Goal: Information Seeking & Learning: Learn about a topic

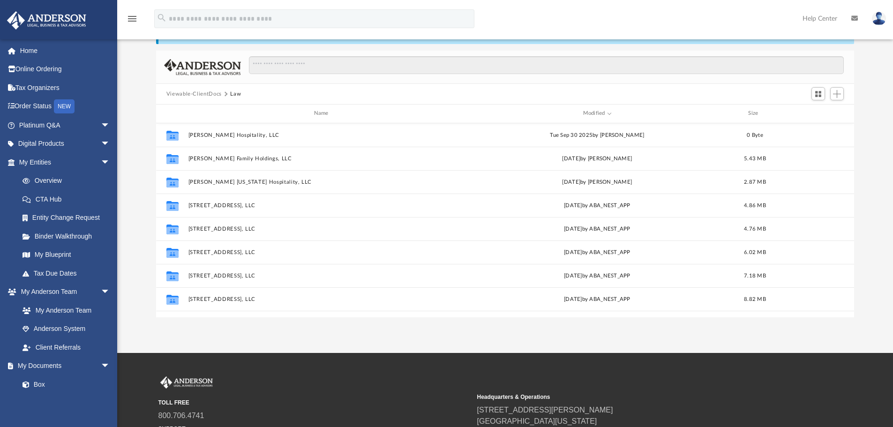
scroll to position [206, 691]
click at [101, 161] on span "arrow_drop_down" at bounding box center [110, 162] width 19 height 19
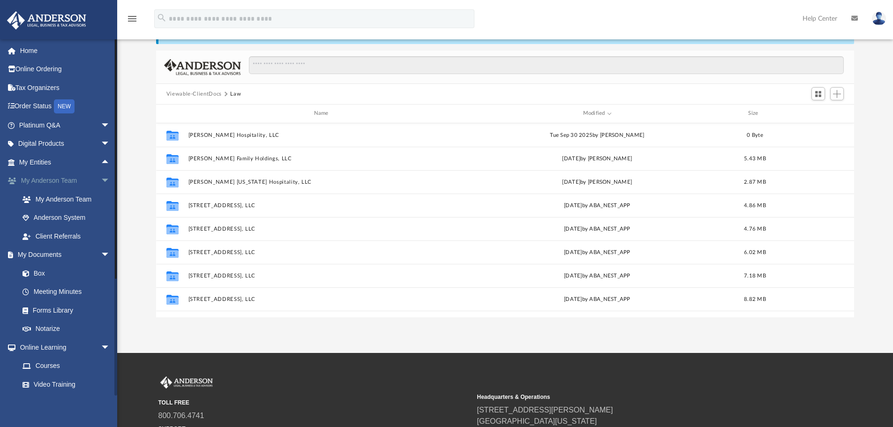
click at [101, 178] on span "arrow_drop_down" at bounding box center [110, 181] width 19 height 19
click at [64, 251] on link "Forms Library" at bounding box center [68, 255] width 111 height 19
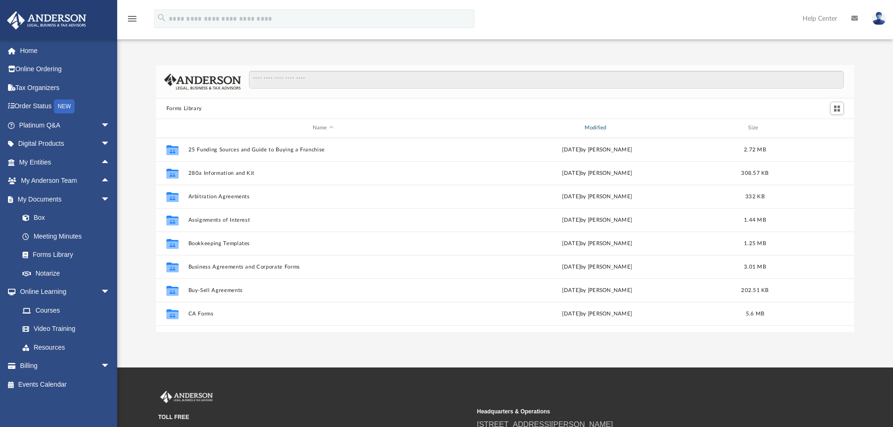
click at [588, 124] on div "Modified" at bounding box center [597, 128] width 270 height 8
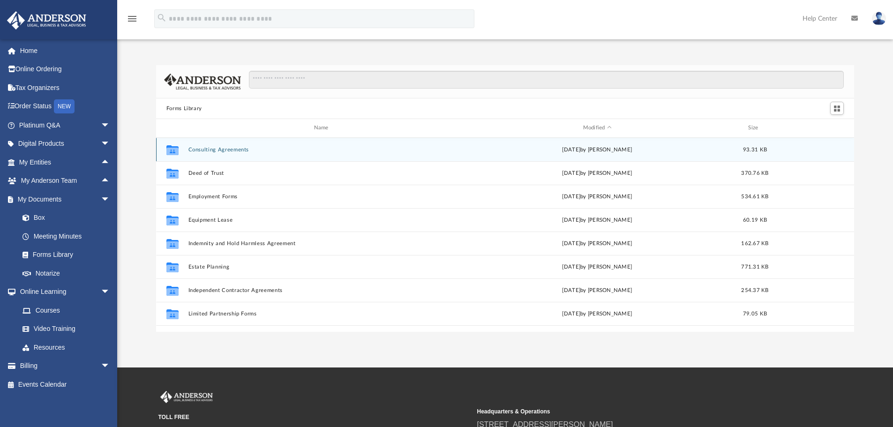
click at [210, 153] on button "Consulting Agreements" at bounding box center [323, 150] width 270 height 6
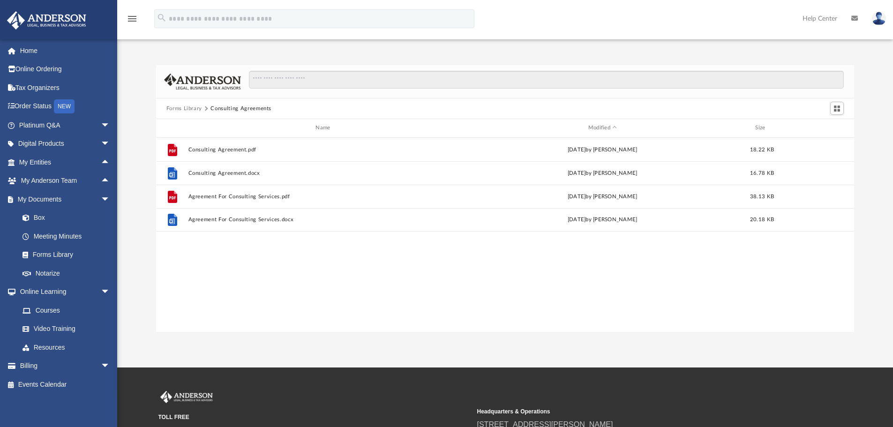
click at [172, 107] on button "Forms Library" at bounding box center [184, 109] width 36 height 8
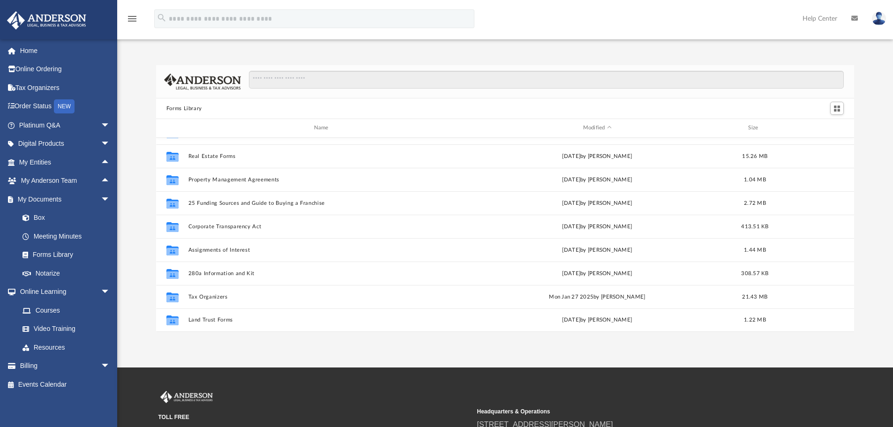
scroll to position [47, 0]
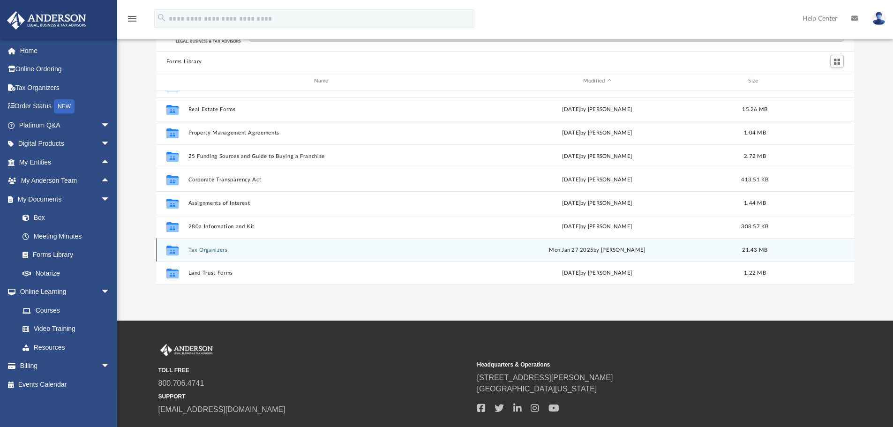
click at [282, 249] on button "Tax Organizers" at bounding box center [323, 250] width 270 height 6
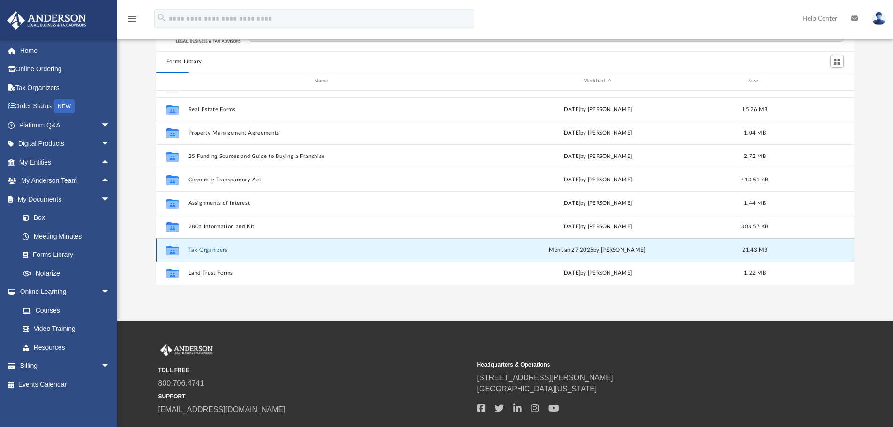
scroll to position [0, 0]
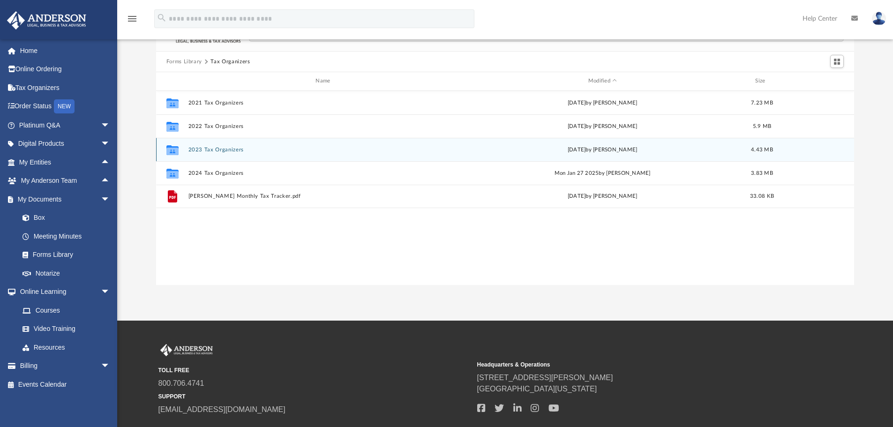
click at [216, 156] on div "Collaborated Folder 2023 Tax Organizers Wed Jun 19 2024 by Mary Acree 4.43 MB" at bounding box center [505, 149] width 698 height 23
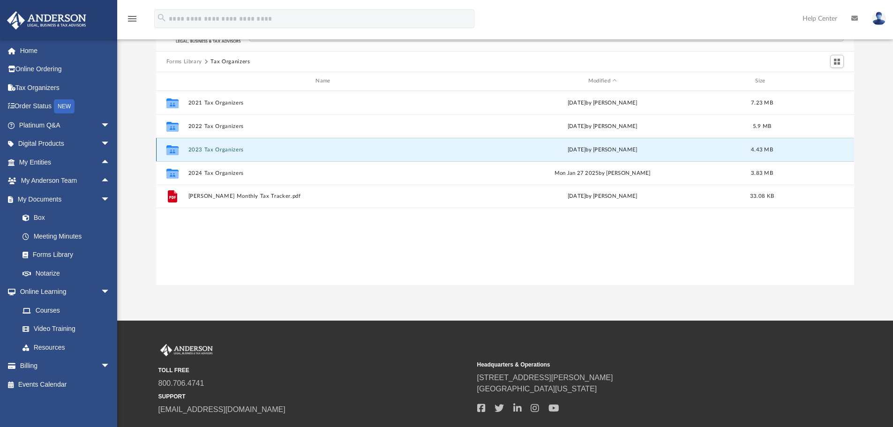
click at [216, 156] on div "Collaborated Folder 2023 Tax Organizers Wed Jun 19 2024 by Mary Acree 4.43 MB" at bounding box center [505, 149] width 698 height 23
click at [166, 148] on icon "Collaborated Folder" at bounding box center [172, 149] width 15 height 15
click at [170, 148] on icon "grid" at bounding box center [172, 151] width 12 height 8
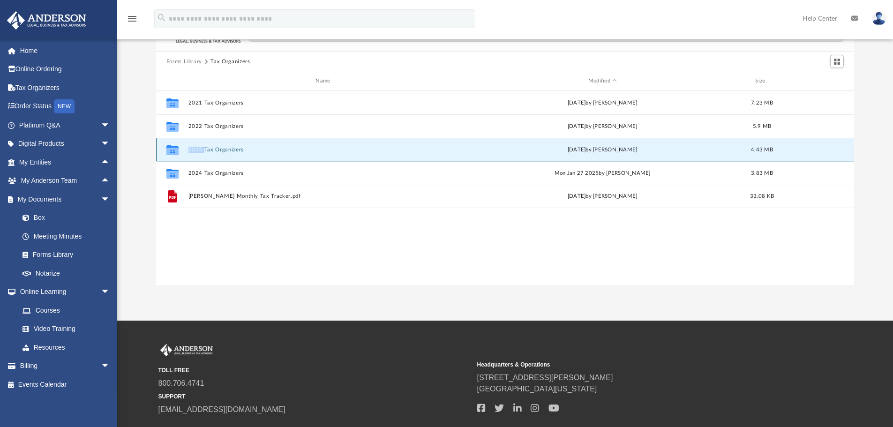
click at [170, 148] on icon "grid" at bounding box center [172, 151] width 12 height 8
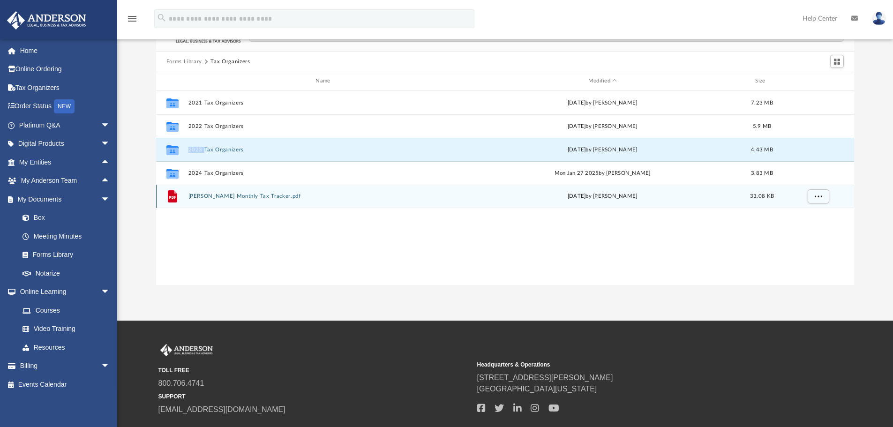
click at [238, 197] on button "Anderson Monthly Tax Tracker.pdf" at bounding box center [324, 196] width 273 height 6
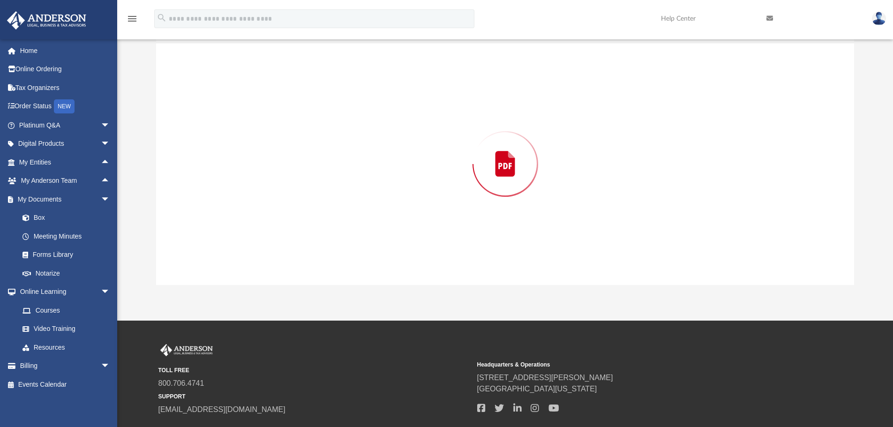
click at [238, 197] on div "Preview" at bounding box center [505, 164] width 698 height 242
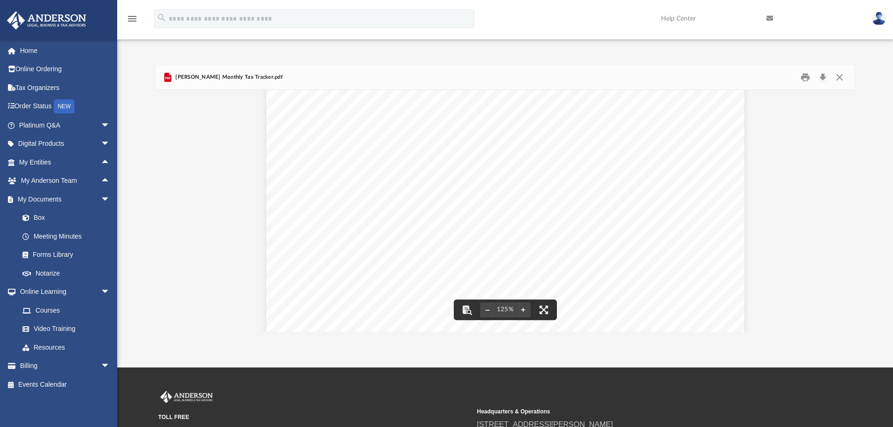
scroll to position [375, 0]
click at [843, 80] on button "Close" at bounding box center [839, 77] width 17 height 15
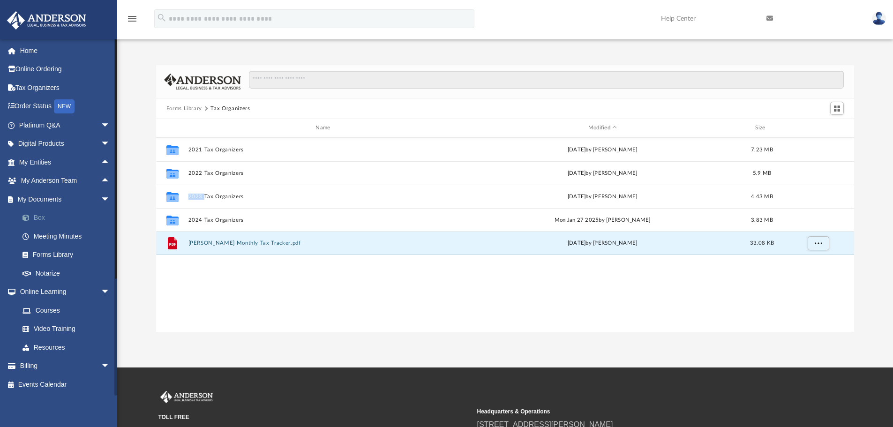
click at [35, 214] on link "Box" at bounding box center [68, 218] width 111 height 19
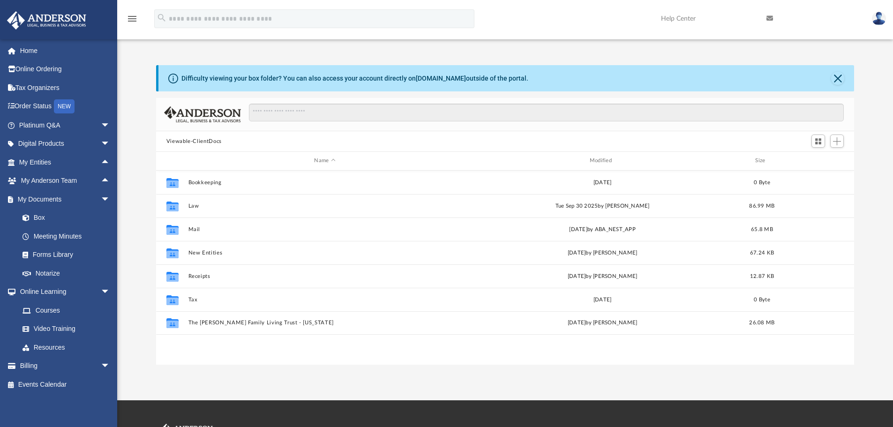
scroll to position [206, 691]
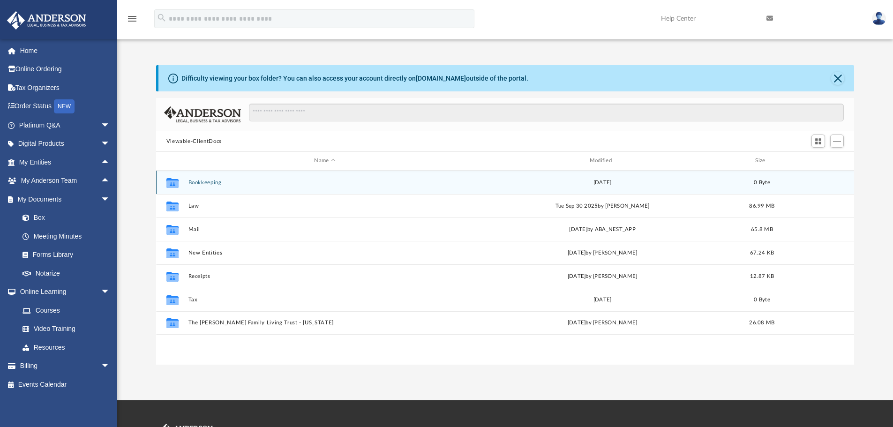
click at [207, 186] on div "Collaborated Folder Bookkeeping Thu Jun 15 2023 0 Byte" at bounding box center [505, 182] width 698 height 23
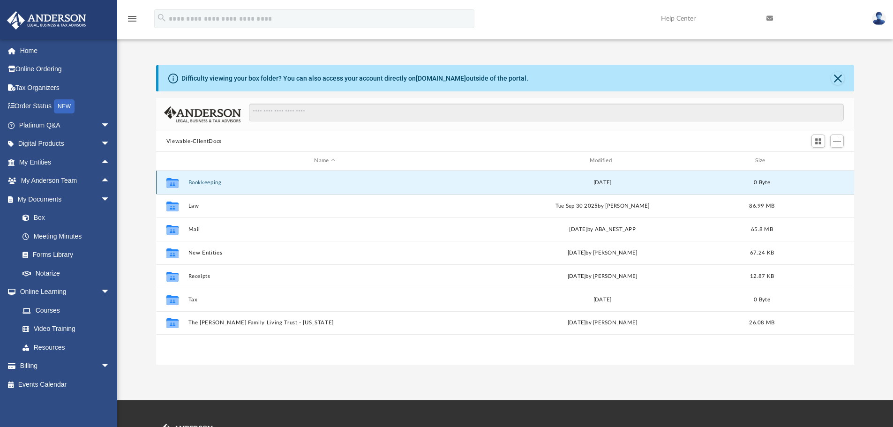
click at [206, 184] on button "Bookkeeping" at bounding box center [324, 183] width 273 height 6
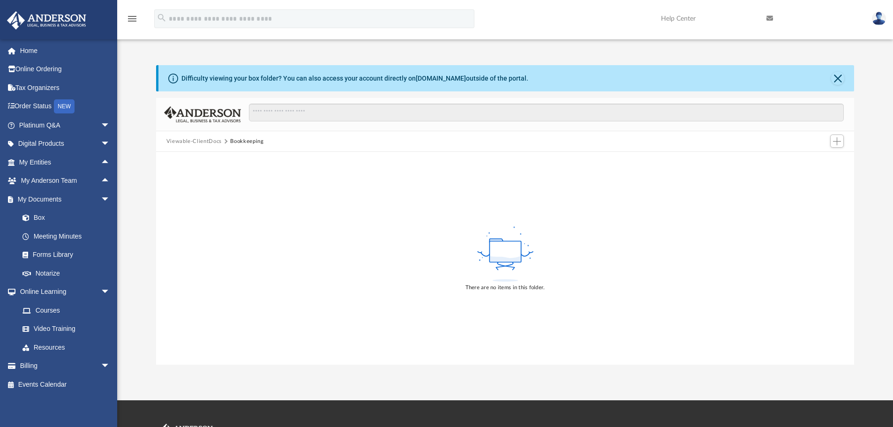
click at [206, 142] on button "Viewable-ClientDocs" at bounding box center [193, 141] width 55 height 8
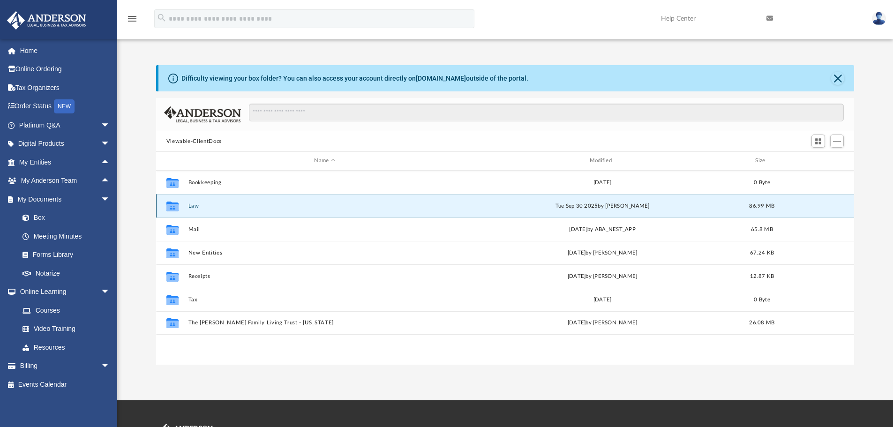
click at [202, 209] on button "Law" at bounding box center [324, 206] width 273 height 6
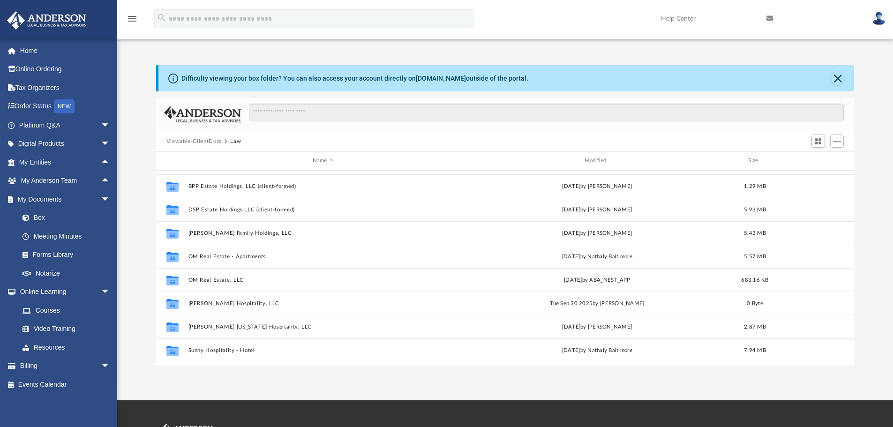
scroll to position [234, 0]
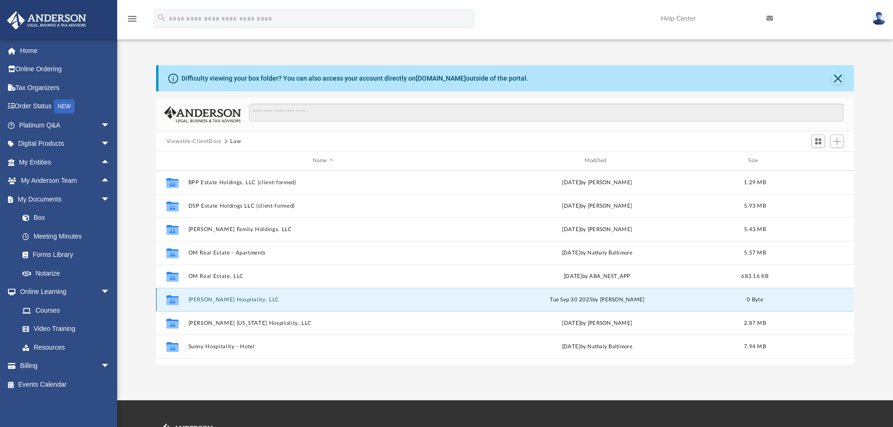
click at [232, 300] on button "Sai Krupa Hospitality, LLC" at bounding box center [323, 300] width 270 height 6
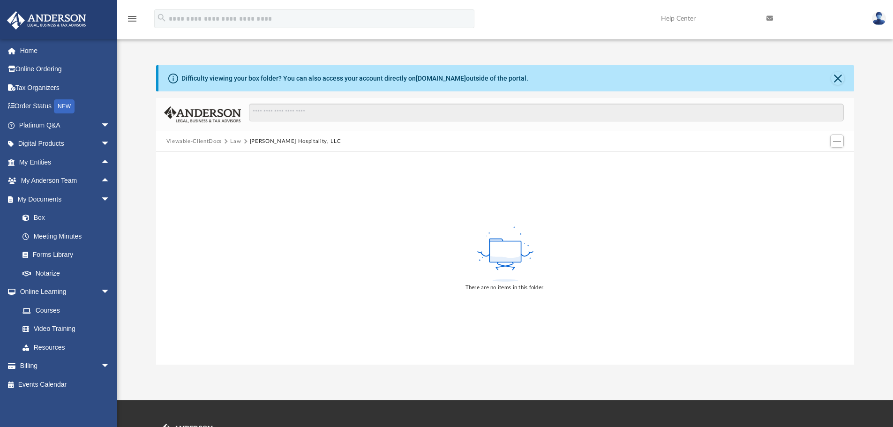
click at [237, 143] on button "Law" at bounding box center [235, 141] width 11 height 8
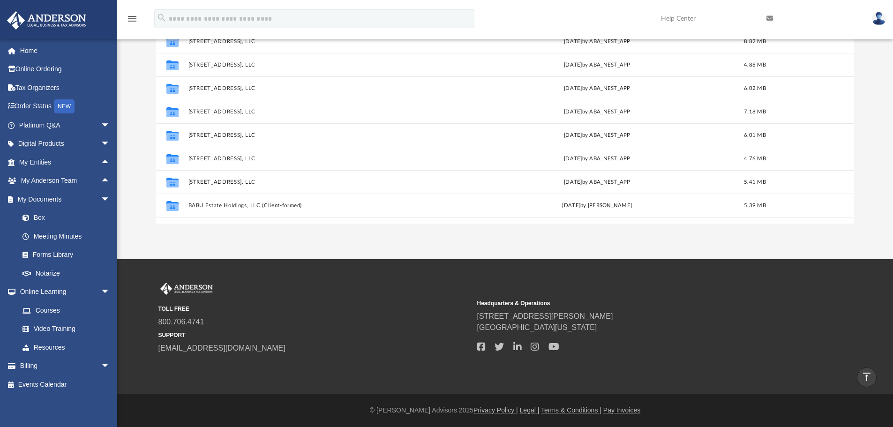
scroll to position [0, 0]
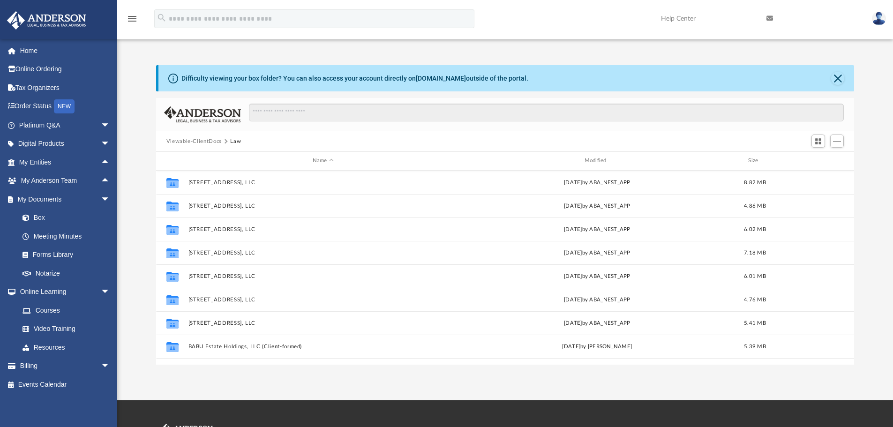
click at [184, 143] on button "Viewable-ClientDocs" at bounding box center [193, 141] width 55 height 8
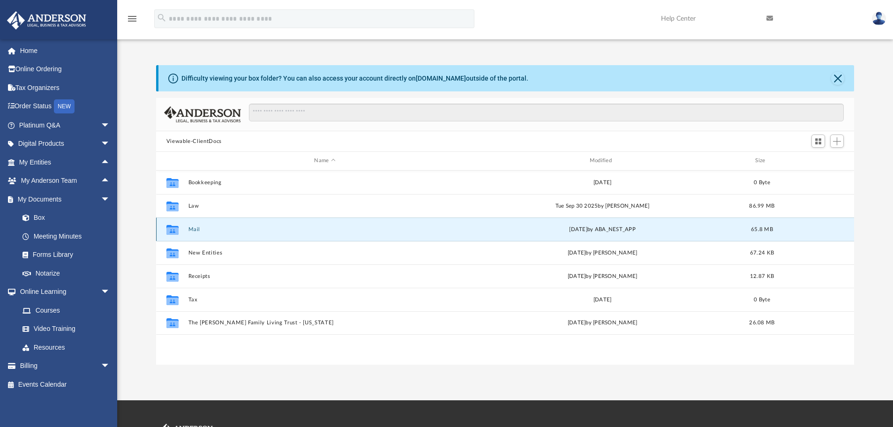
click at [192, 228] on button "Mail" at bounding box center [324, 229] width 273 height 6
click at [193, 231] on button "Mail" at bounding box center [324, 229] width 273 height 6
click at [196, 230] on button "Mail" at bounding box center [324, 229] width 273 height 6
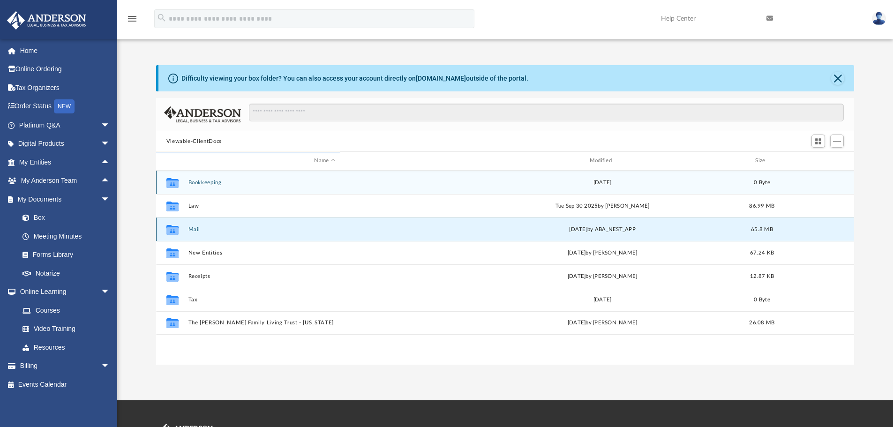
scroll to position [177, 691]
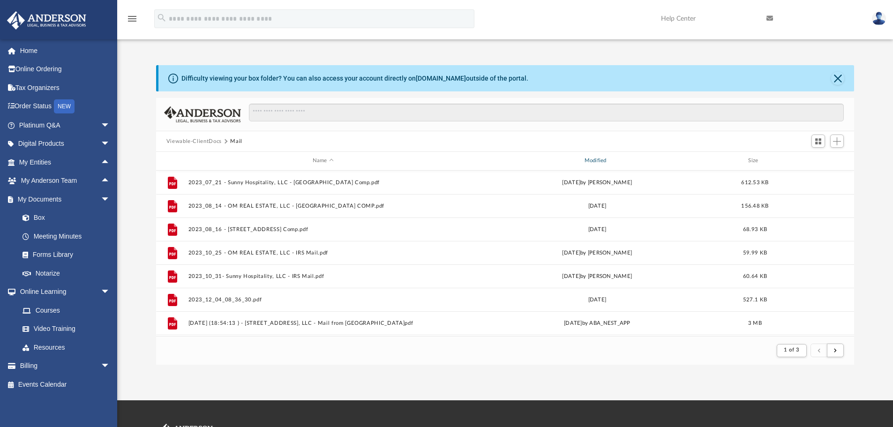
click at [600, 158] on div "Modified" at bounding box center [597, 161] width 270 height 8
click at [593, 161] on div "Modified" at bounding box center [597, 161] width 270 height 8
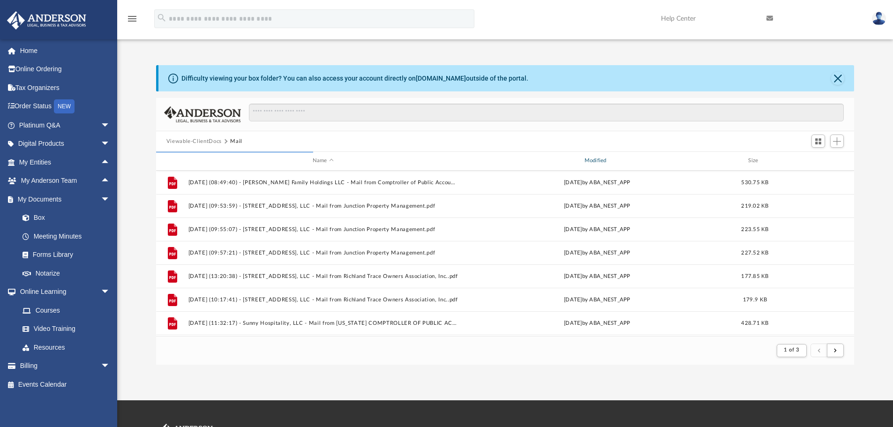
scroll to position [1006, 0]
click at [837, 352] on button "submit" at bounding box center [835, 351] width 17 height 14
click at [837, 351] on button "submit" at bounding box center [835, 351] width 17 height 14
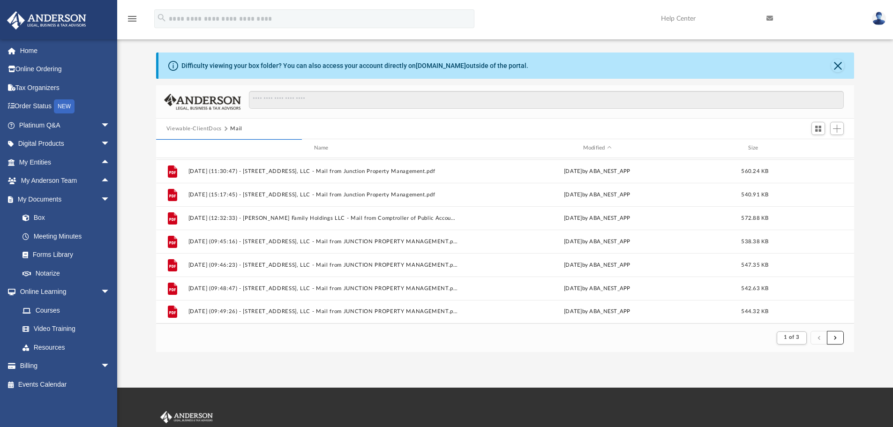
scroll to position [0, 0]
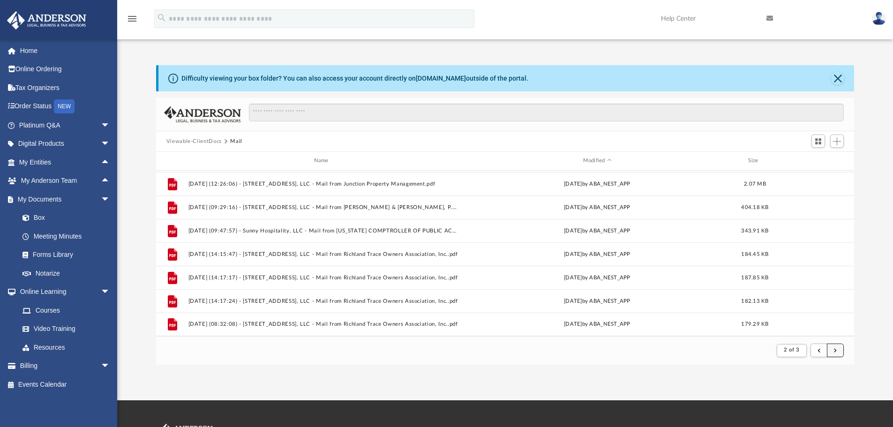
click at [837, 349] on button "submit" at bounding box center [835, 351] width 17 height 14
click at [839, 349] on button "submit" at bounding box center [835, 351] width 17 height 14
click at [838, 349] on button "submit" at bounding box center [835, 351] width 17 height 14
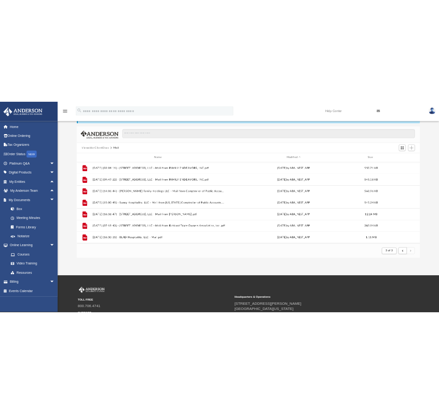
scroll to position [22, 0]
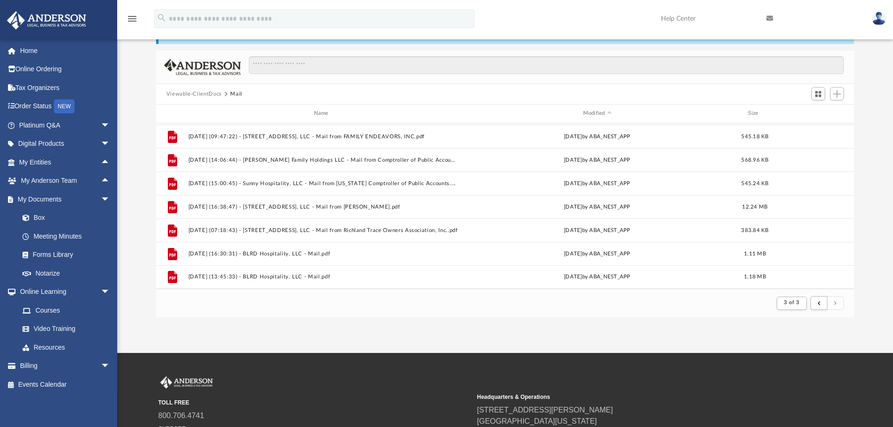
click at [835, 305] on span "submit" at bounding box center [835, 302] width 3 height 5
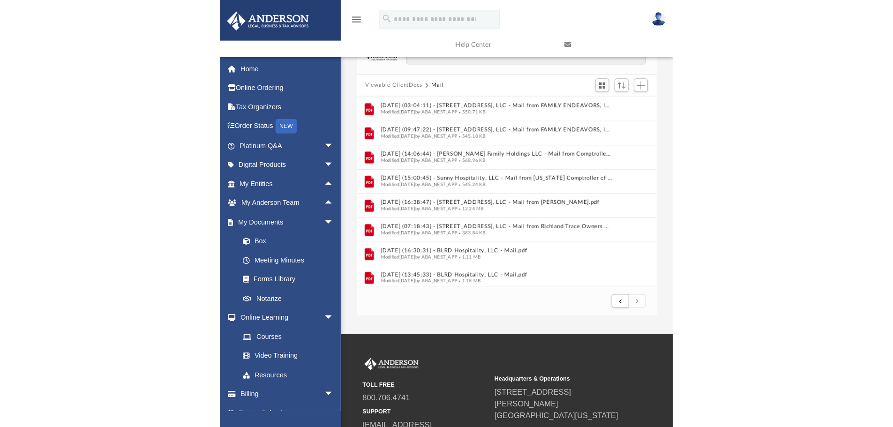
scroll to position [177, 691]
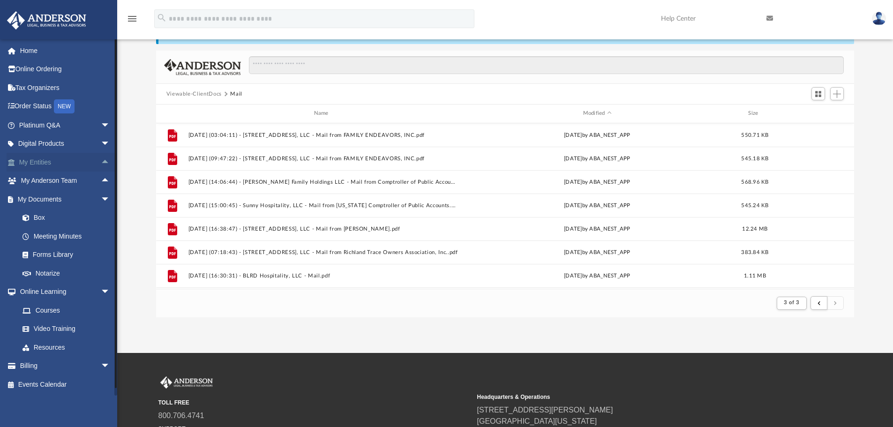
click at [42, 155] on link "My Entities arrow_drop_up" at bounding box center [66, 162] width 118 height 19
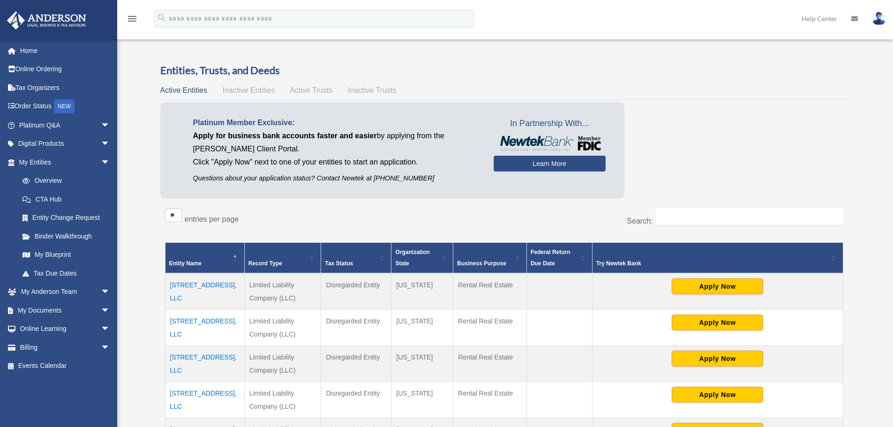
click at [205, 321] on td "[STREET_ADDRESS], LLC" at bounding box center [204, 328] width 79 height 36
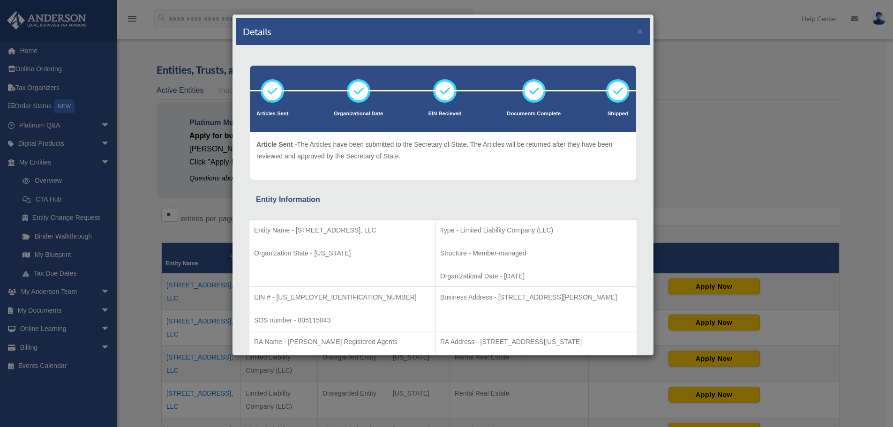
click at [636, 31] on div "Details ×" at bounding box center [443, 32] width 414 height 28
click at [637, 32] on button "×" at bounding box center [640, 31] width 6 height 10
